Goal: Task Accomplishment & Management: Use online tool/utility

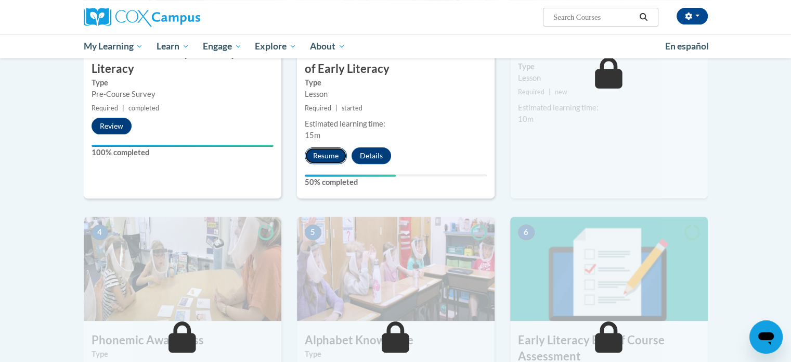
click at [324, 152] on button "Resume" at bounding box center [326, 155] width 42 height 17
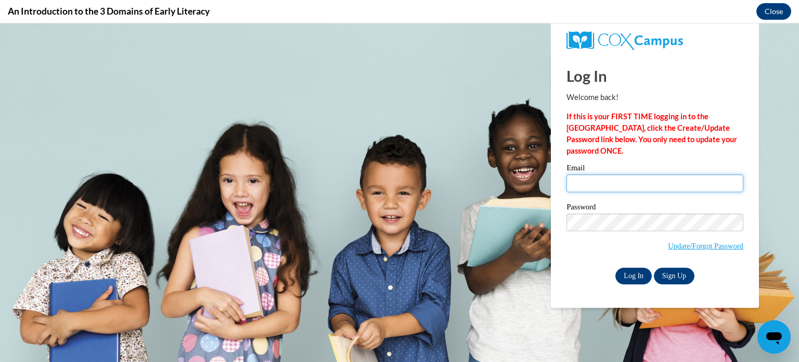
type input "[EMAIL_ADDRESS][DOMAIN_NAME]"
click at [635, 269] on input "Log In" at bounding box center [633, 275] width 36 height 17
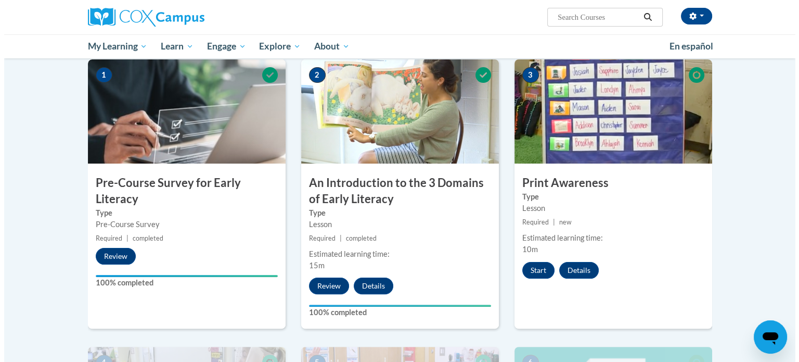
scroll to position [217, 0]
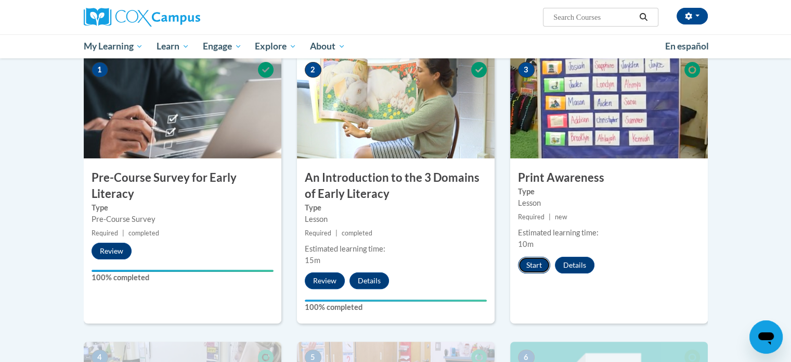
click at [544, 262] on button "Start" at bounding box center [534, 264] width 32 height 17
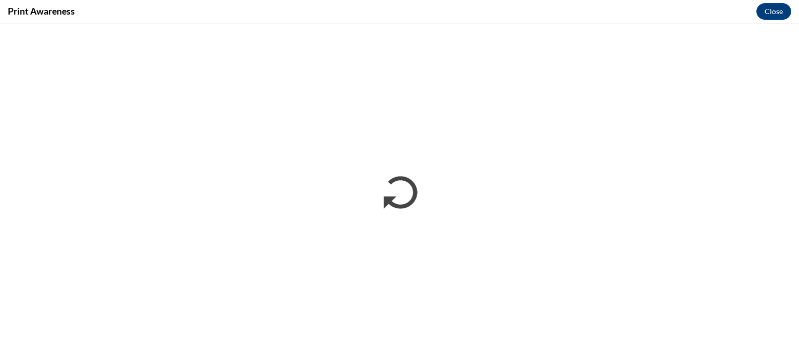
scroll to position [0, 0]
